Goal: Information Seeking & Learning: Stay updated

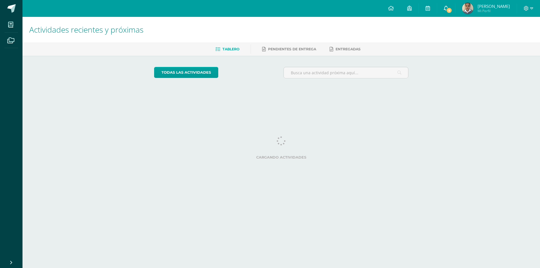
click at [452, 8] on span "9" at bounding box center [449, 10] width 6 height 6
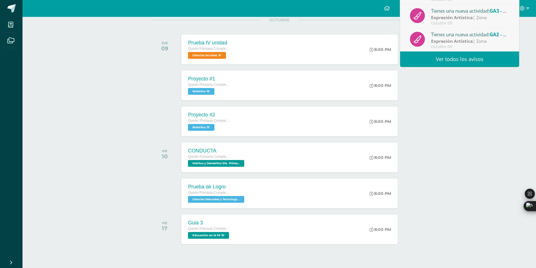
scroll to position [84, 0]
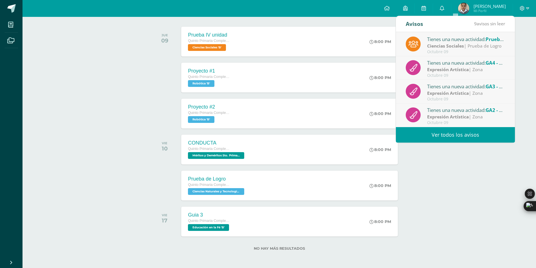
click at [441, 138] on link "Ver todos los avisos" at bounding box center [455, 134] width 119 height 15
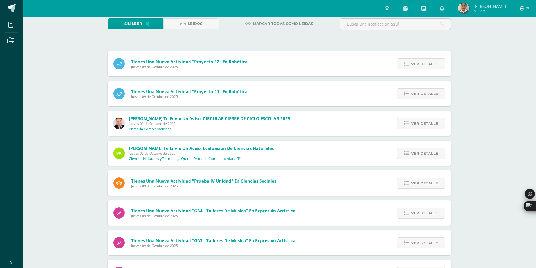
scroll to position [94, 0]
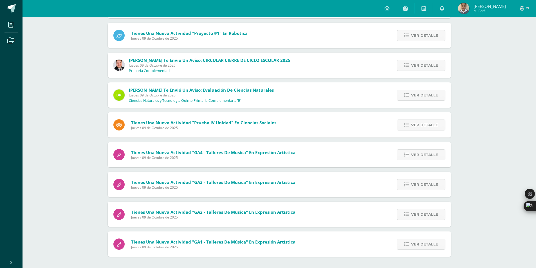
click at [473, 182] on div "Notificaciones Sin leer (9) Leídos Marcar todas como leídas Tienes una nueva ac…" at bounding box center [280, 95] width 514 height 345
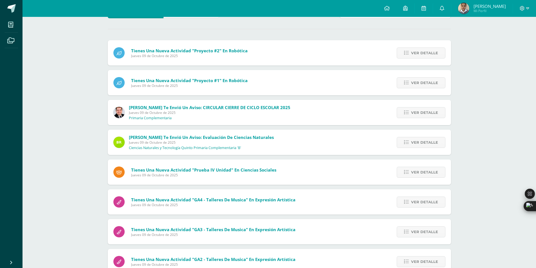
scroll to position [0, 0]
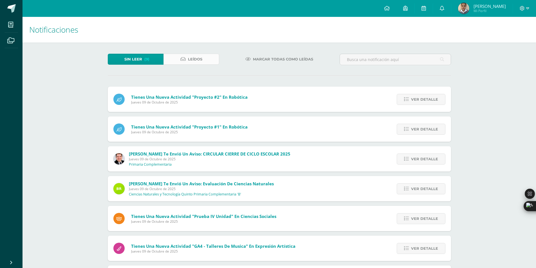
click at [206, 55] on link "Leídos" at bounding box center [191, 59] width 56 height 11
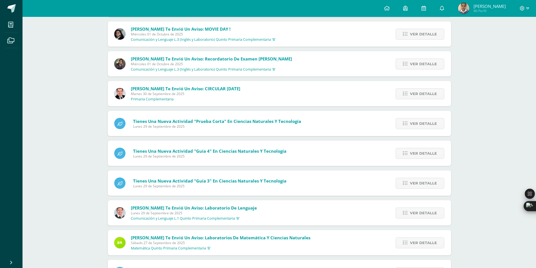
scroll to position [367, 0]
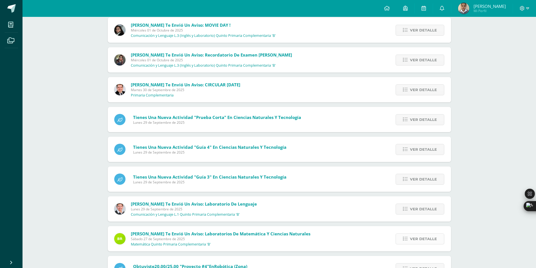
click at [416, 234] on span "Ver detalle" at bounding box center [423, 239] width 27 height 10
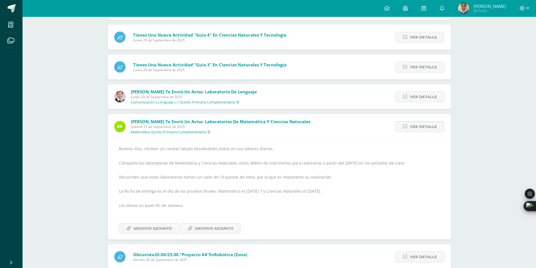
scroll to position [480, 0]
click at [182, 233] on link "Archivo Adjunto" at bounding box center [210, 228] width 60 height 11
